Goal: Browse casually

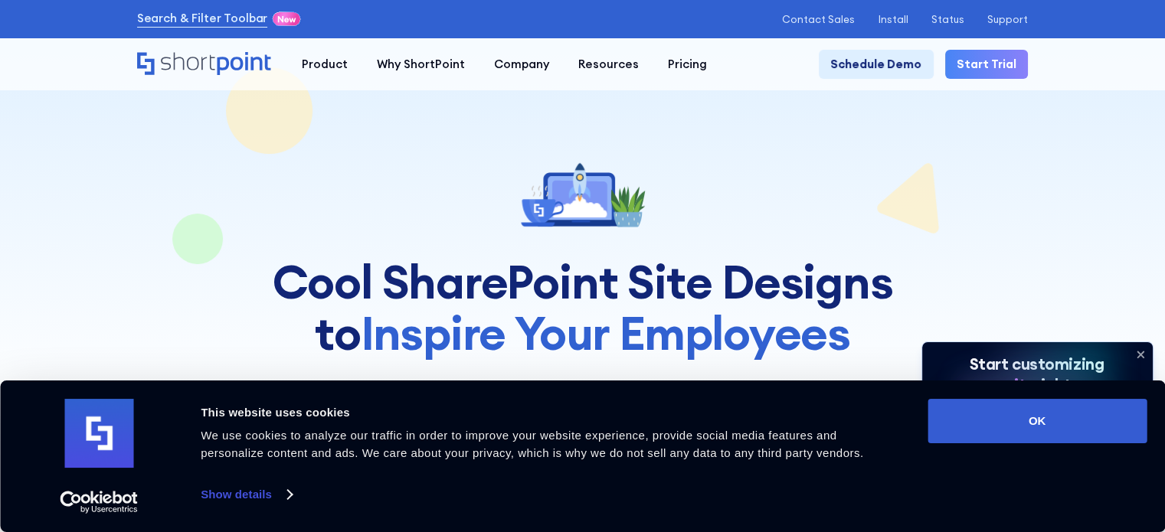
click at [1020, 446] on div "Consent Details [#IABV2SETTINGS#] About This website uses cookies We use cookie…" at bounding box center [582, 456] width 1128 height 115
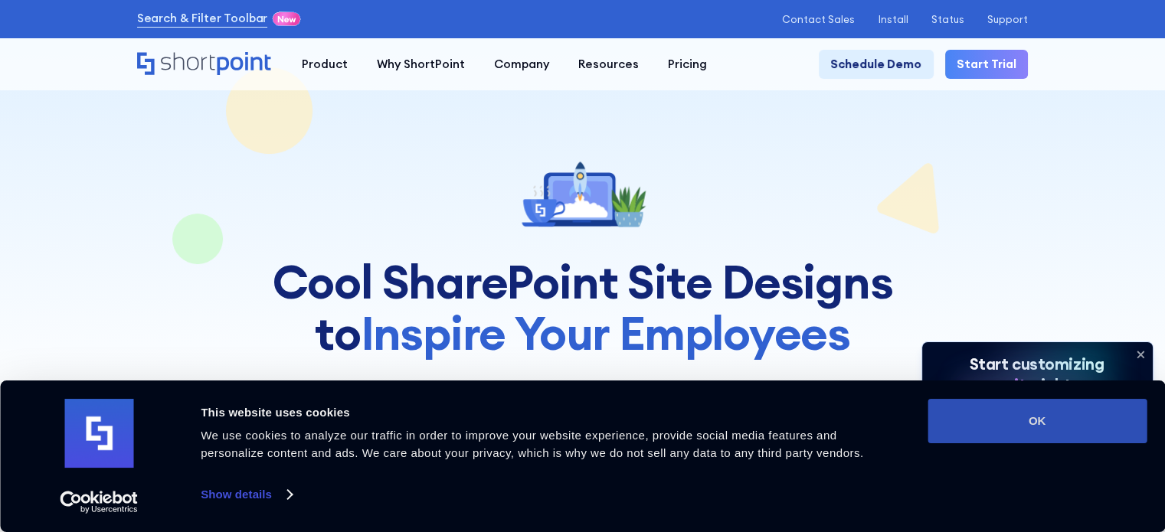
click at [1024, 431] on button "OK" at bounding box center [1036, 421] width 219 height 44
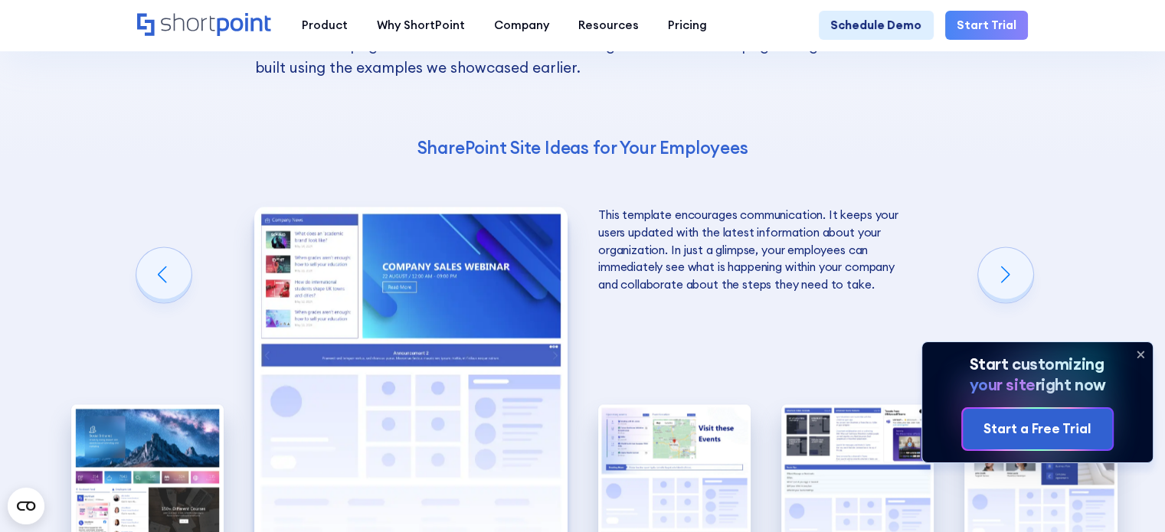
scroll to position [2527, 0]
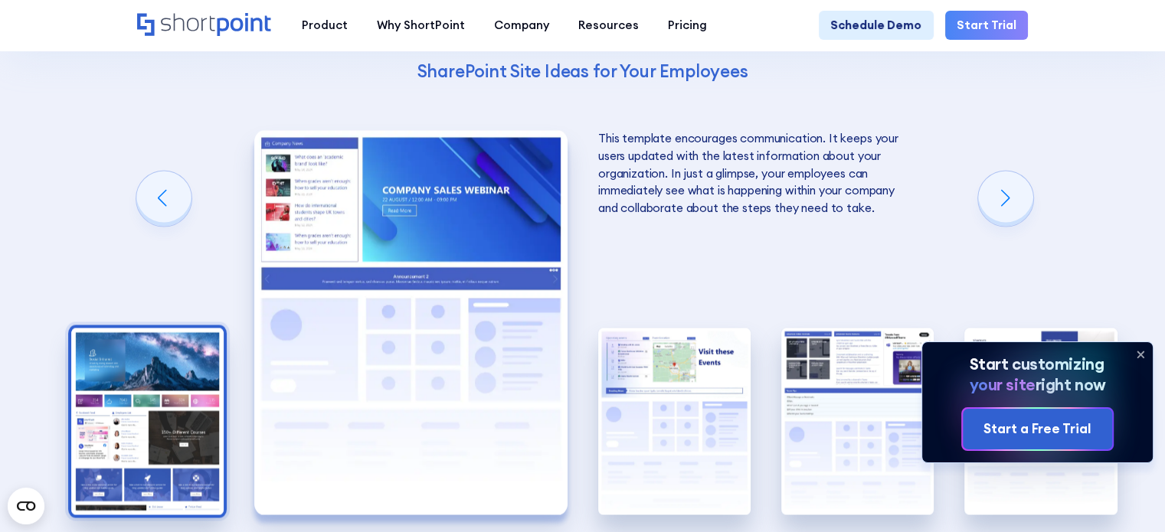
click at [113, 372] on img "1 / 5" at bounding box center [147, 422] width 152 height 188
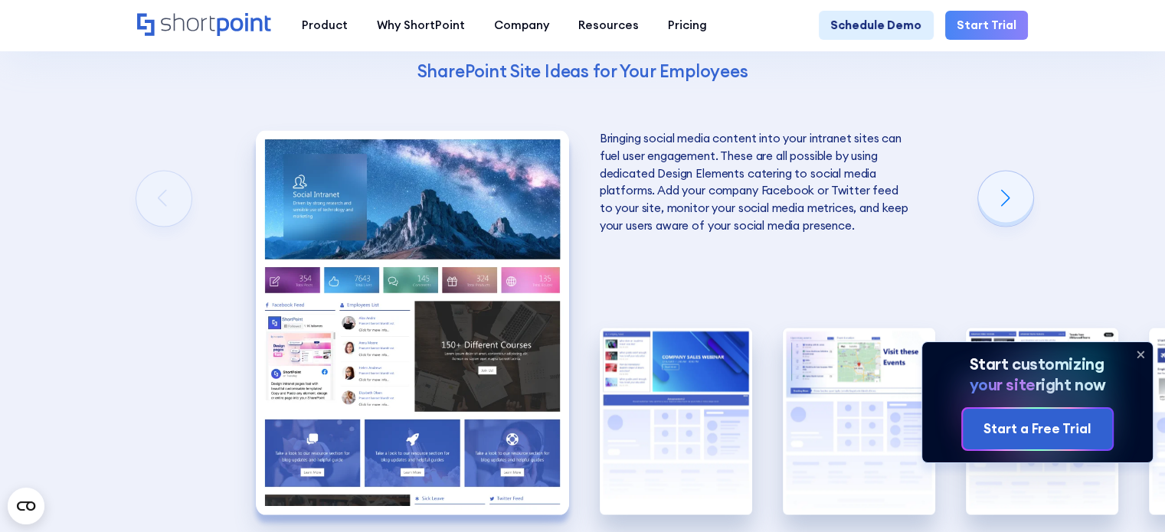
click at [1139, 354] on icon at bounding box center [1140, 354] width 6 height 6
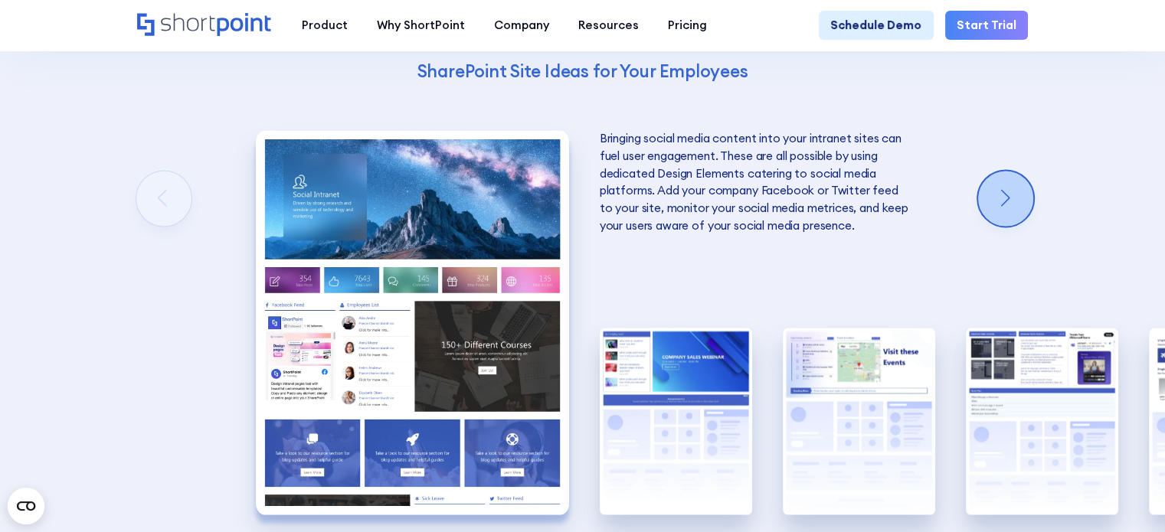
click at [1012, 188] on div "Next slide" at bounding box center [1005, 198] width 55 height 55
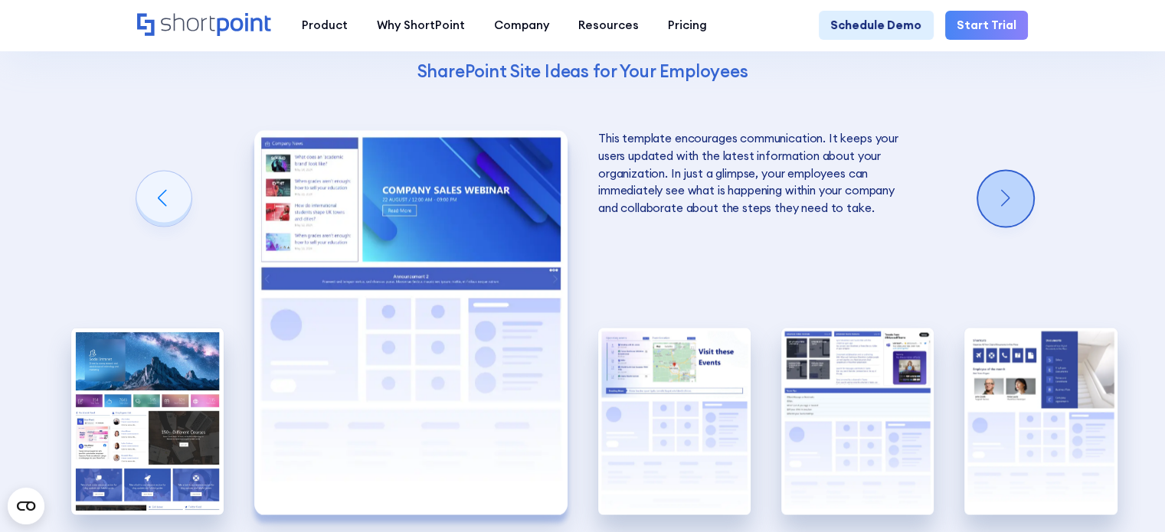
click at [1012, 188] on div "Next slide" at bounding box center [1005, 198] width 55 height 55
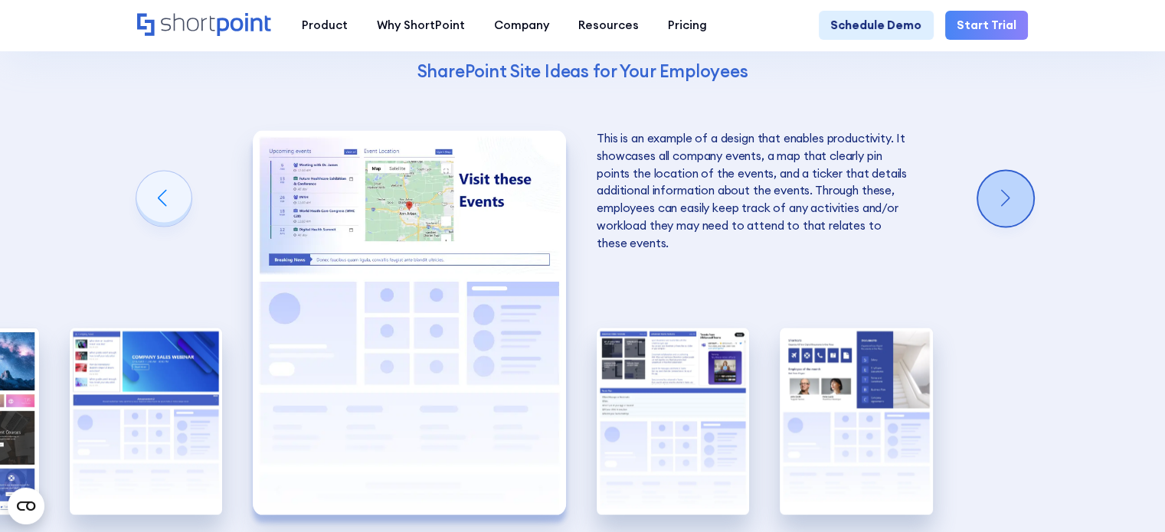
click at [1012, 188] on div "Next slide" at bounding box center [1005, 198] width 55 height 55
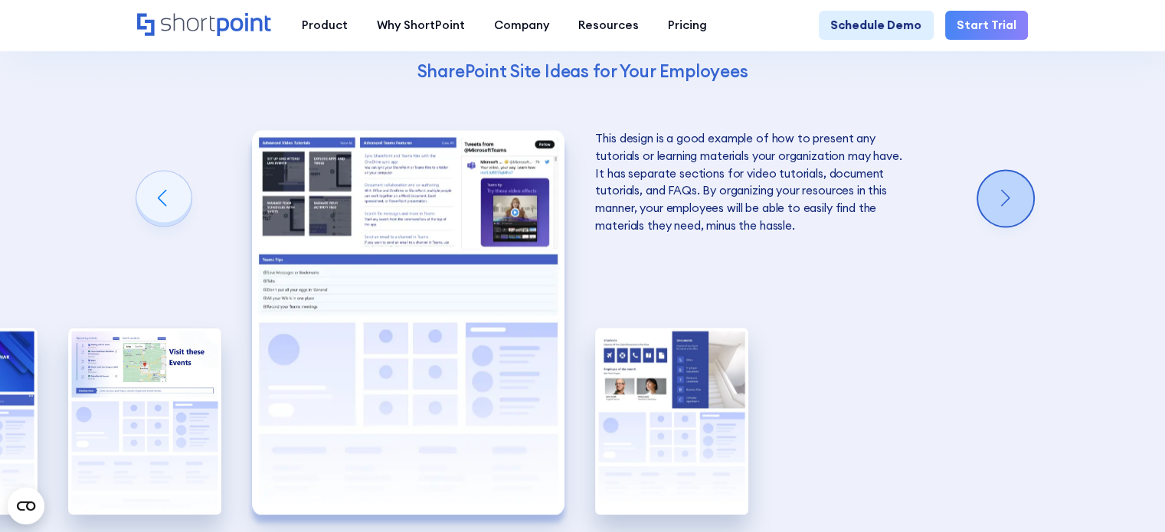
click at [1012, 188] on div "Next slide" at bounding box center [1005, 198] width 55 height 55
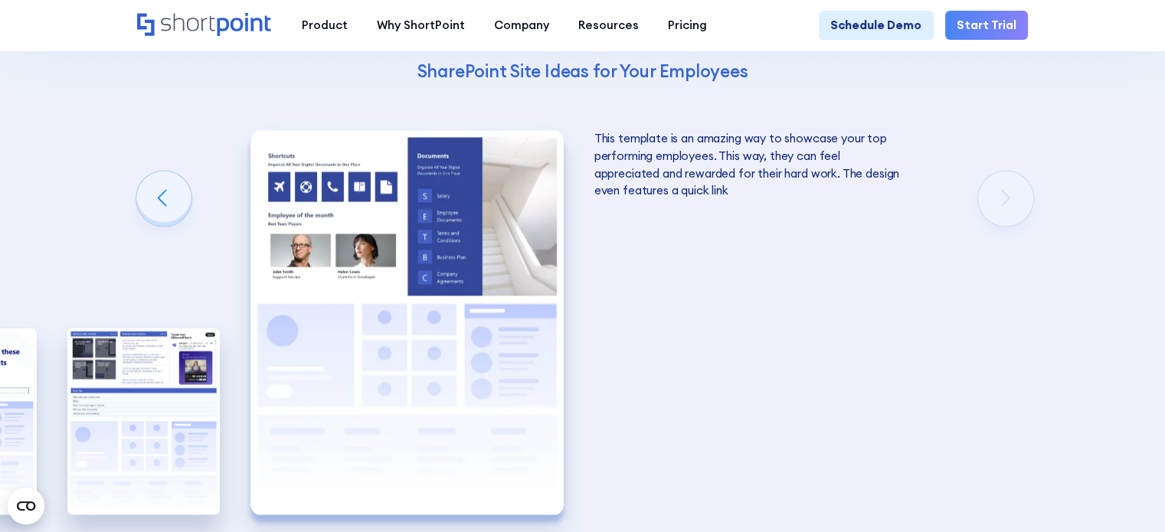
click at [1012, 188] on div "Using Cool SharePoint Web Parts to Create an Effective Design Wondering where t…" at bounding box center [582, 173] width 1165 height 1059
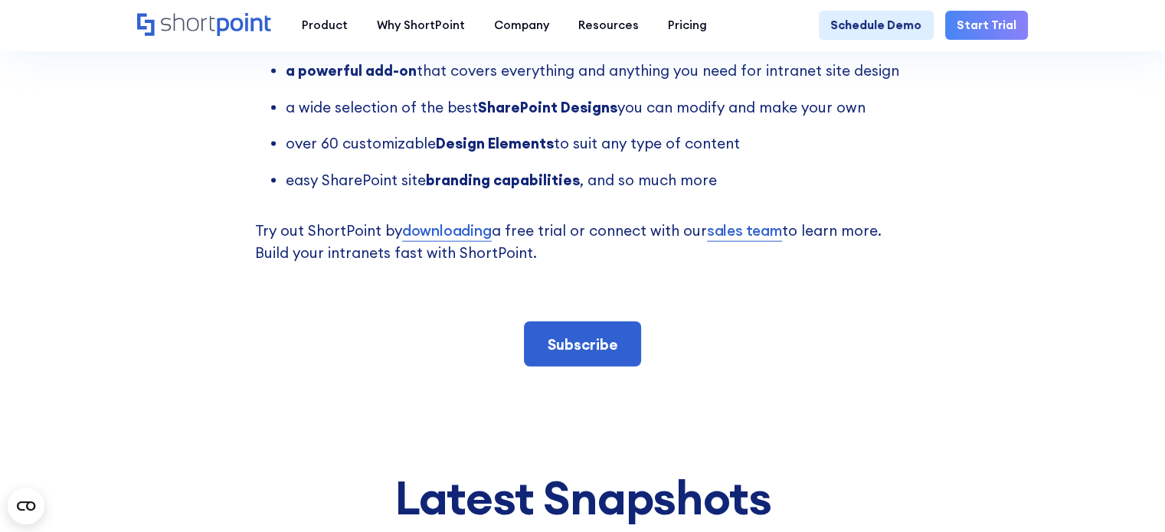
scroll to position [3293, 0]
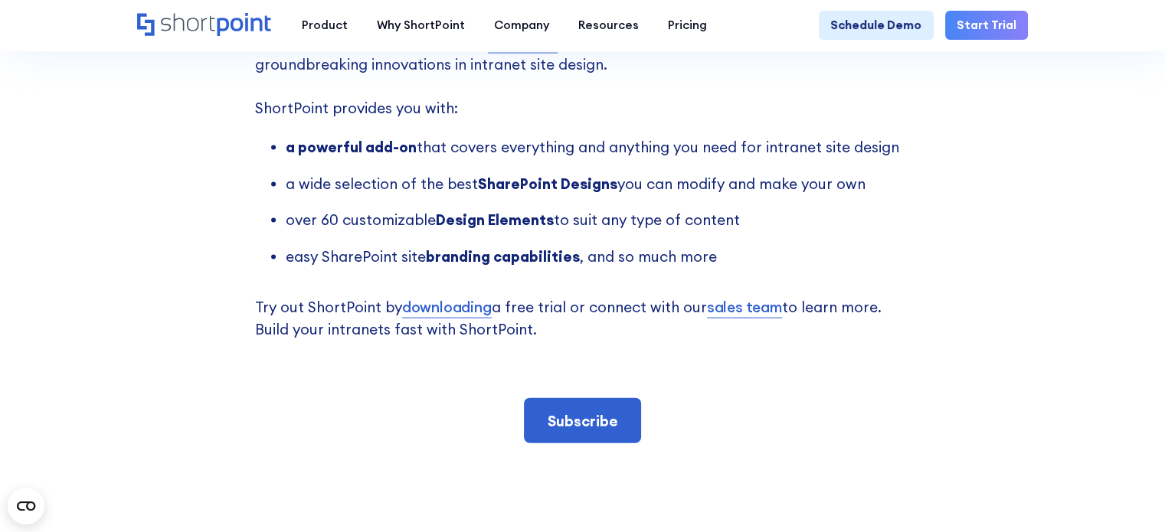
click at [227, 21] on icon "Home" at bounding box center [205, 24] width 136 height 23
